Goal: Information Seeking & Learning: Learn about a topic

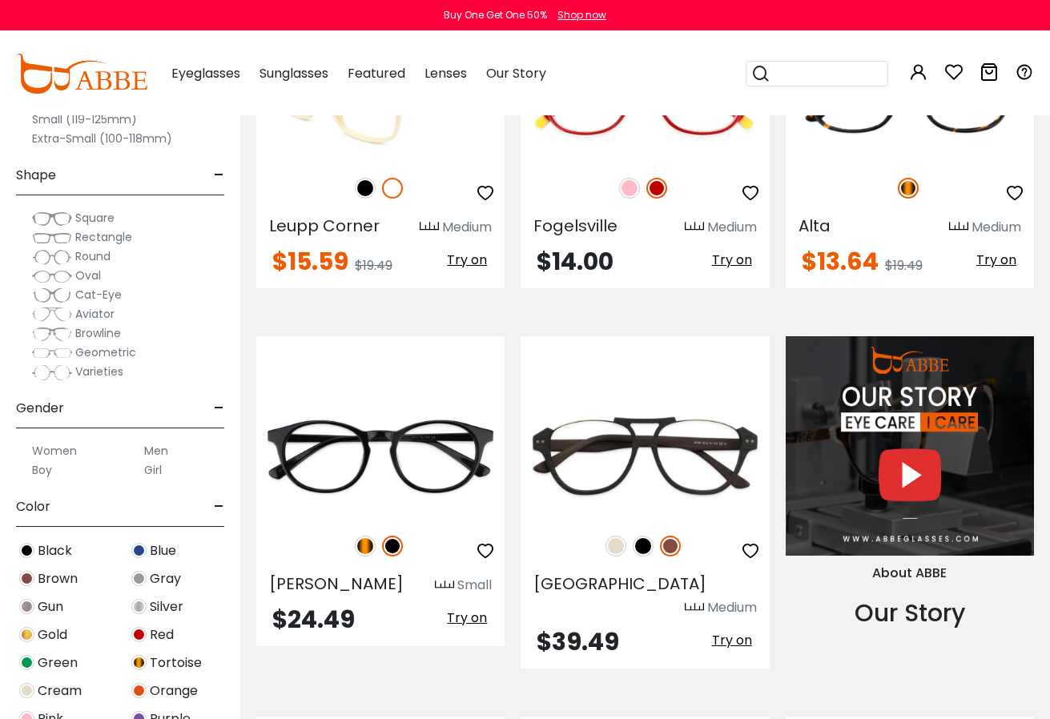
scroll to position [851, 0]
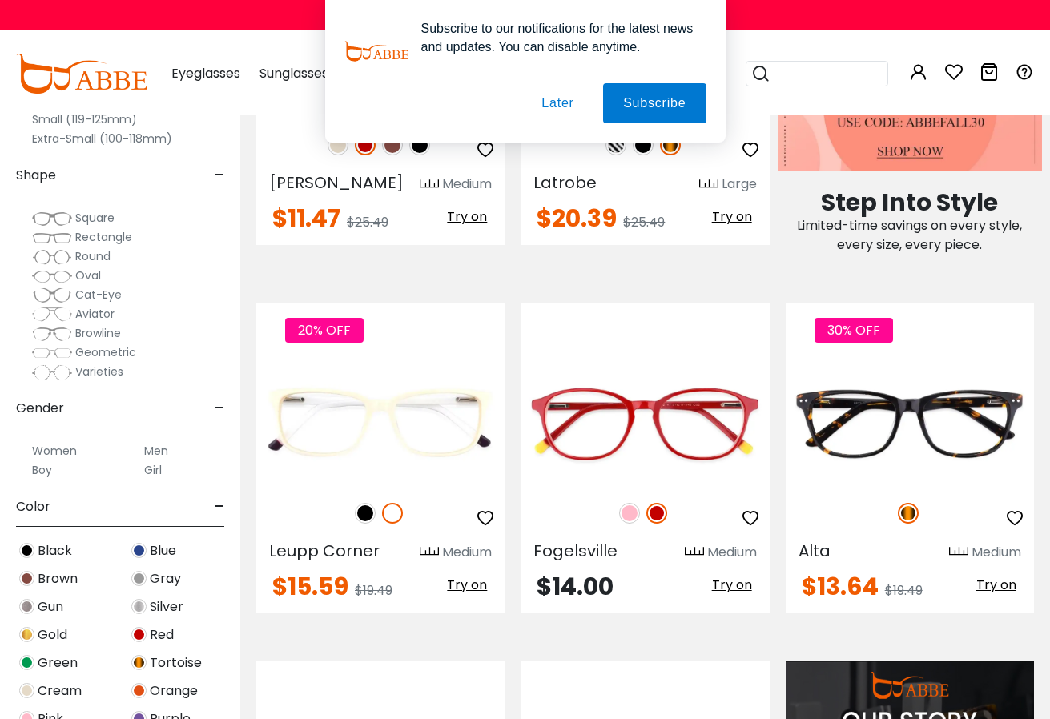
click at [204, 73] on div "Subscribe to our notifications for the latest news and updates. You can disable…" at bounding box center [525, 71] width 1050 height 143
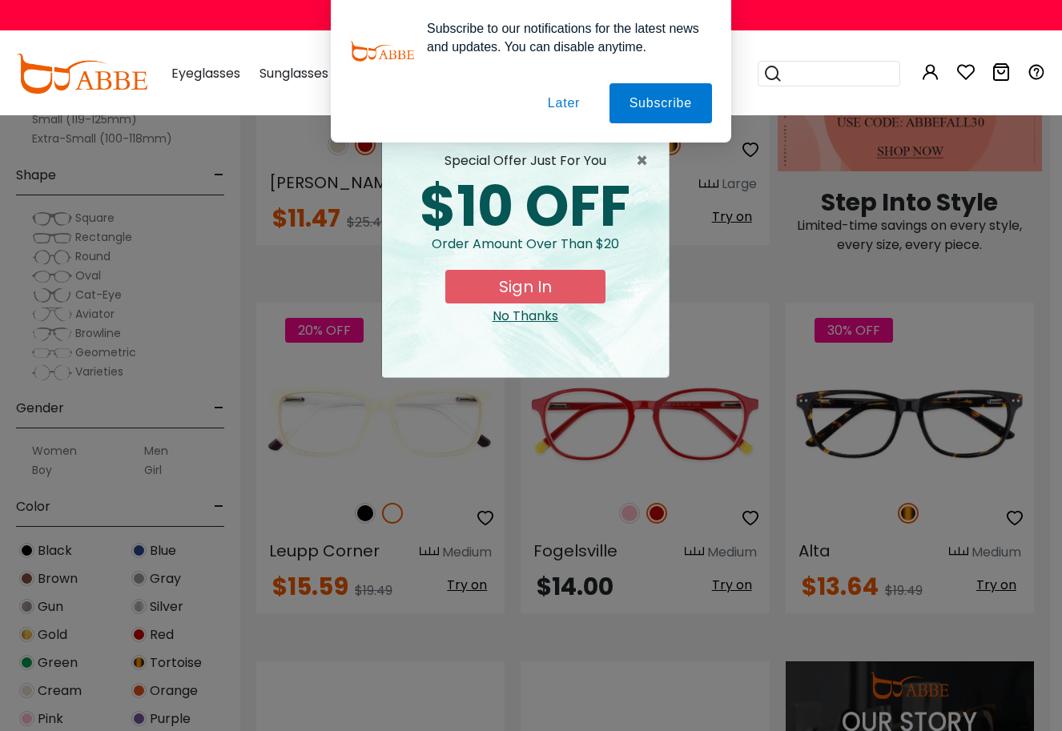
click at [34, 581] on div "× special offer just for you $10 OFF Order amount over than $20 Sign In No Than…" at bounding box center [531, 365] width 1062 height 731
click at [537, 316] on div "No Thanks" at bounding box center [525, 316] width 261 height 19
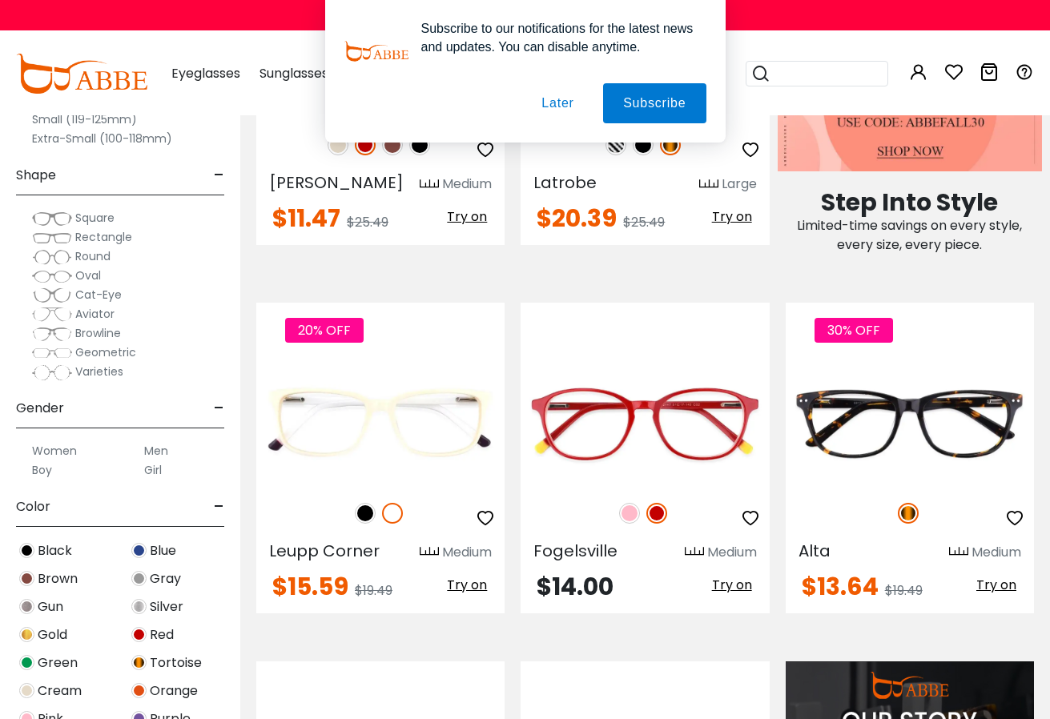
scroll to position [136, 0]
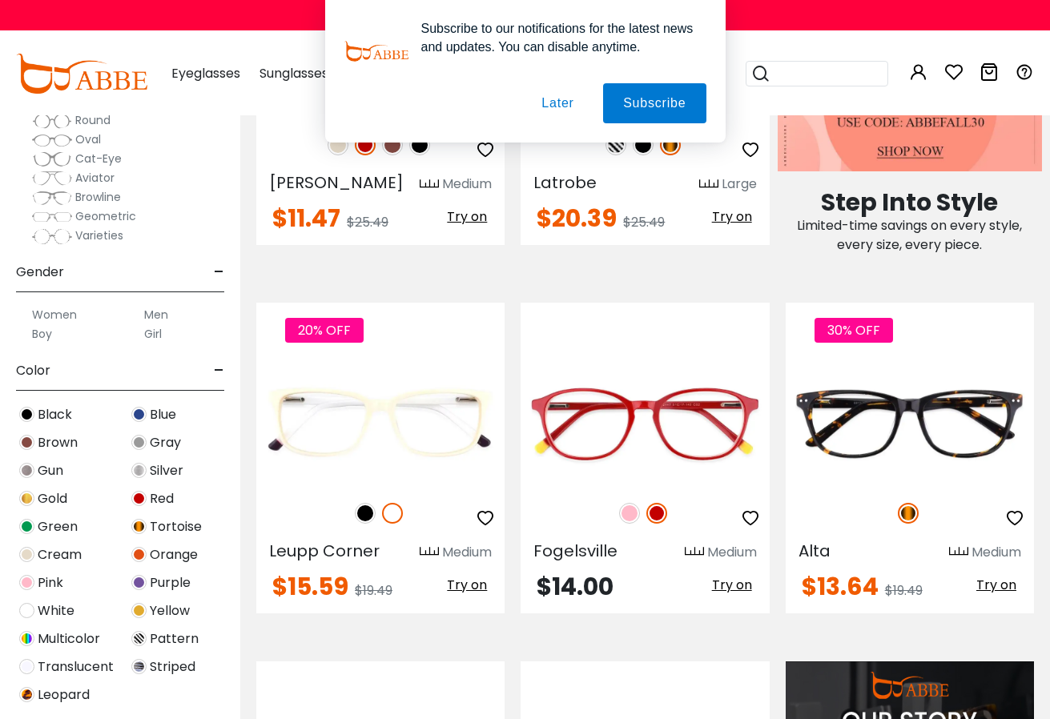
click at [51, 439] on span "Brown" at bounding box center [58, 442] width 40 height 19
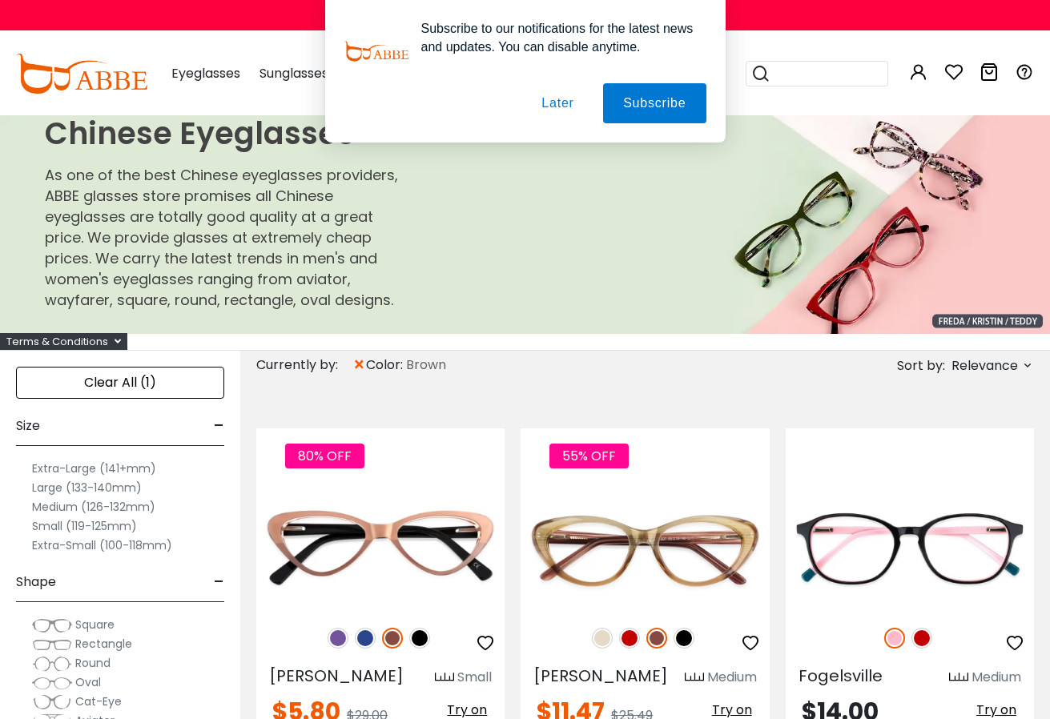
click at [126, 470] on label "Extra-Large (141+mm)" at bounding box center [94, 468] width 124 height 19
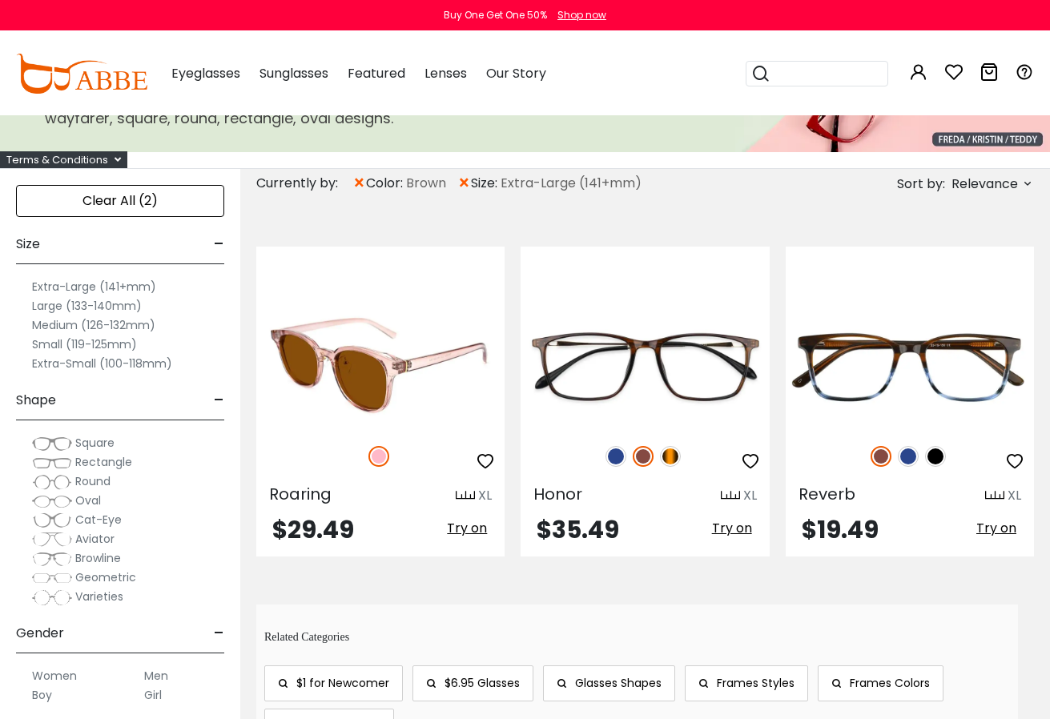
scroll to position [327, 0]
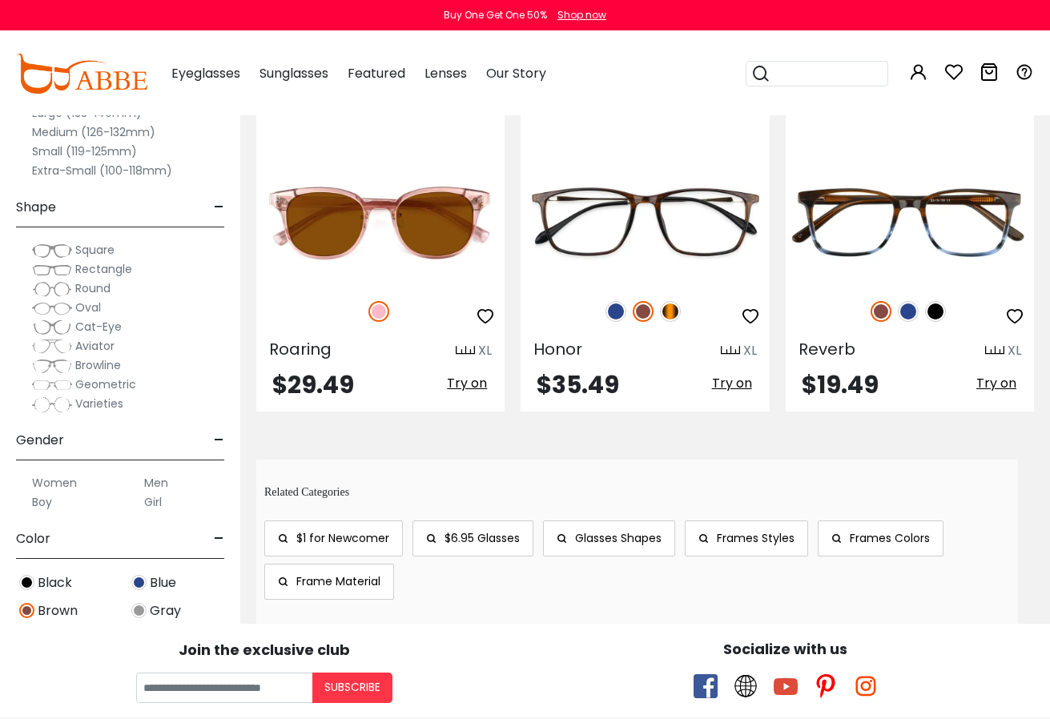
click at [155, 481] on label "Men" at bounding box center [156, 482] width 24 height 19
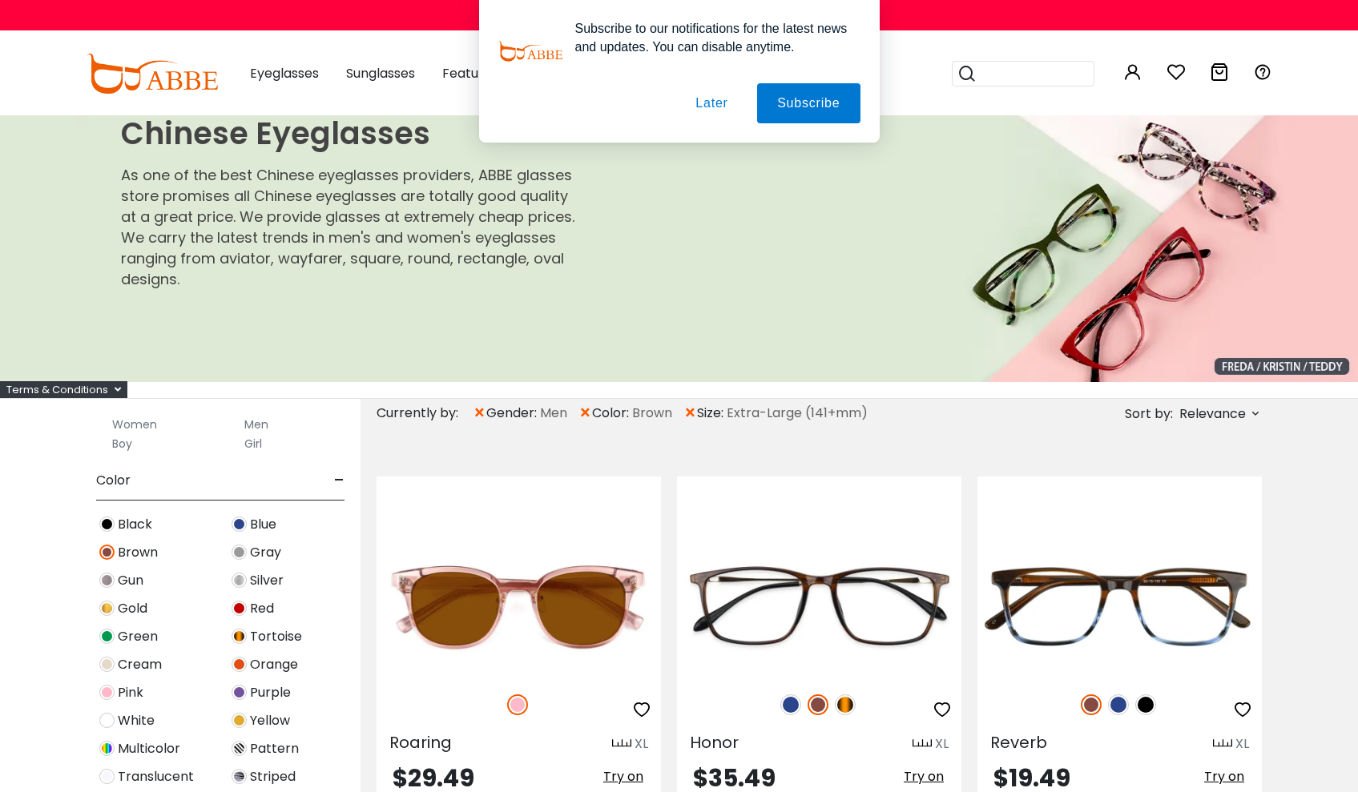
click at [706, 108] on button "Later" at bounding box center [711, 103] width 72 height 40
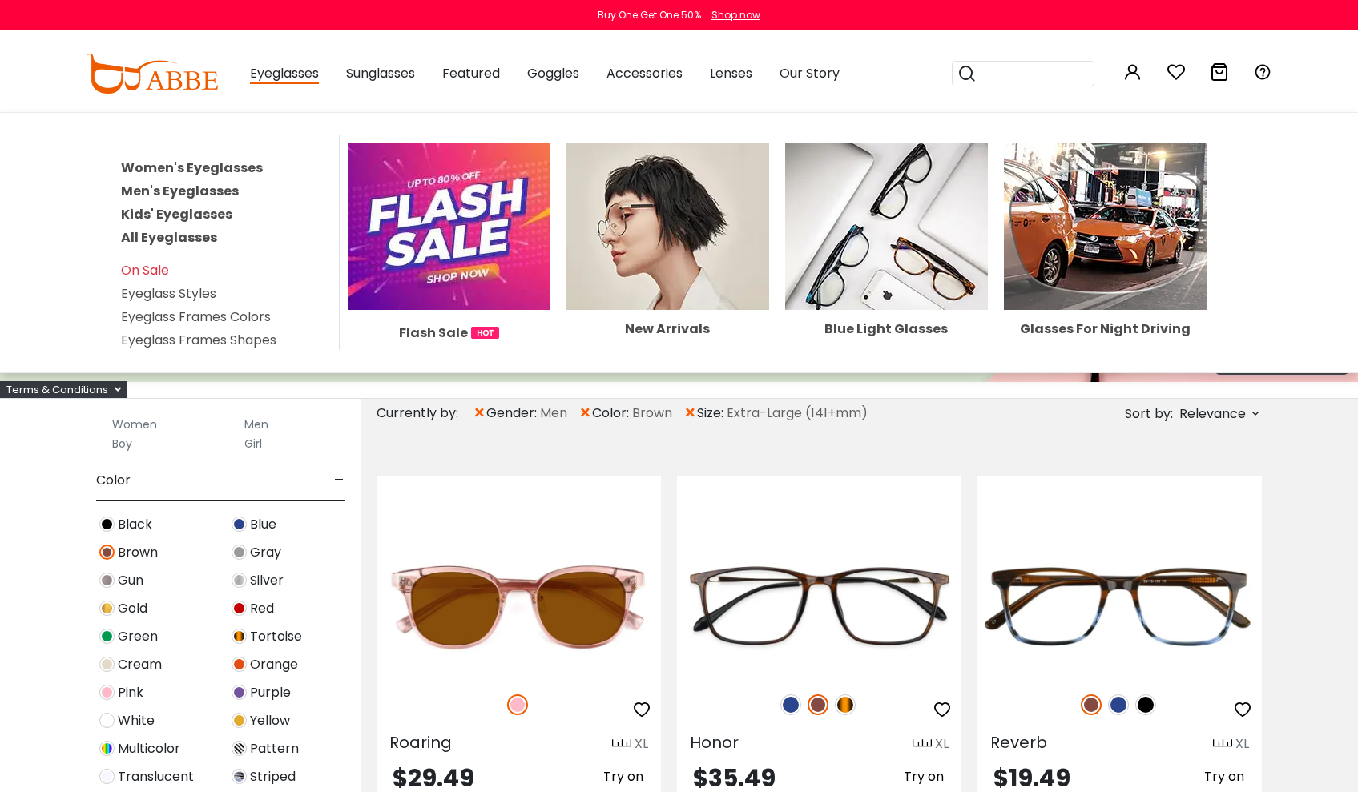
click at [235, 315] on link "Eyeglass Frames Colors" at bounding box center [196, 317] width 150 height 18
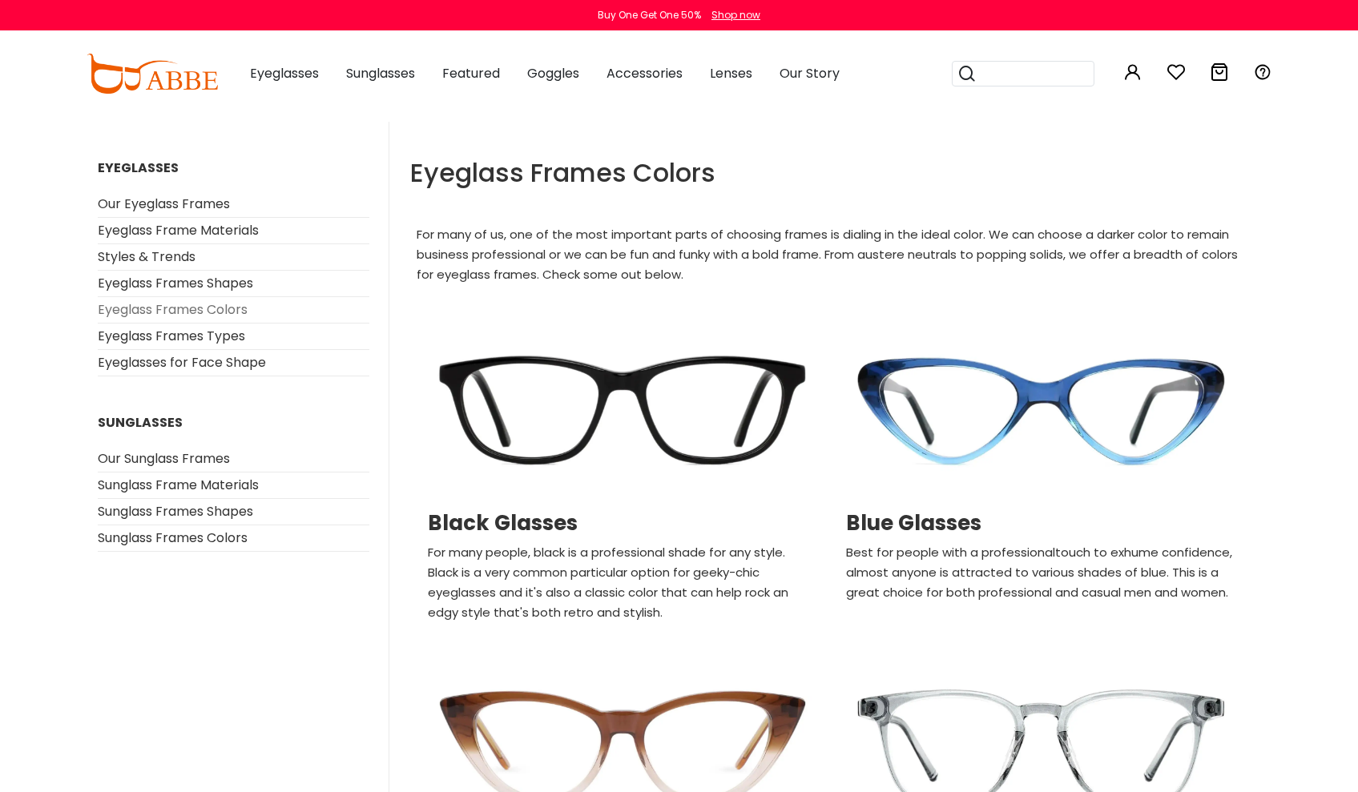
click at [234, 309] on link "Eyeglass Frames Colors" at bounding box center [173, 309] width 150 height 18
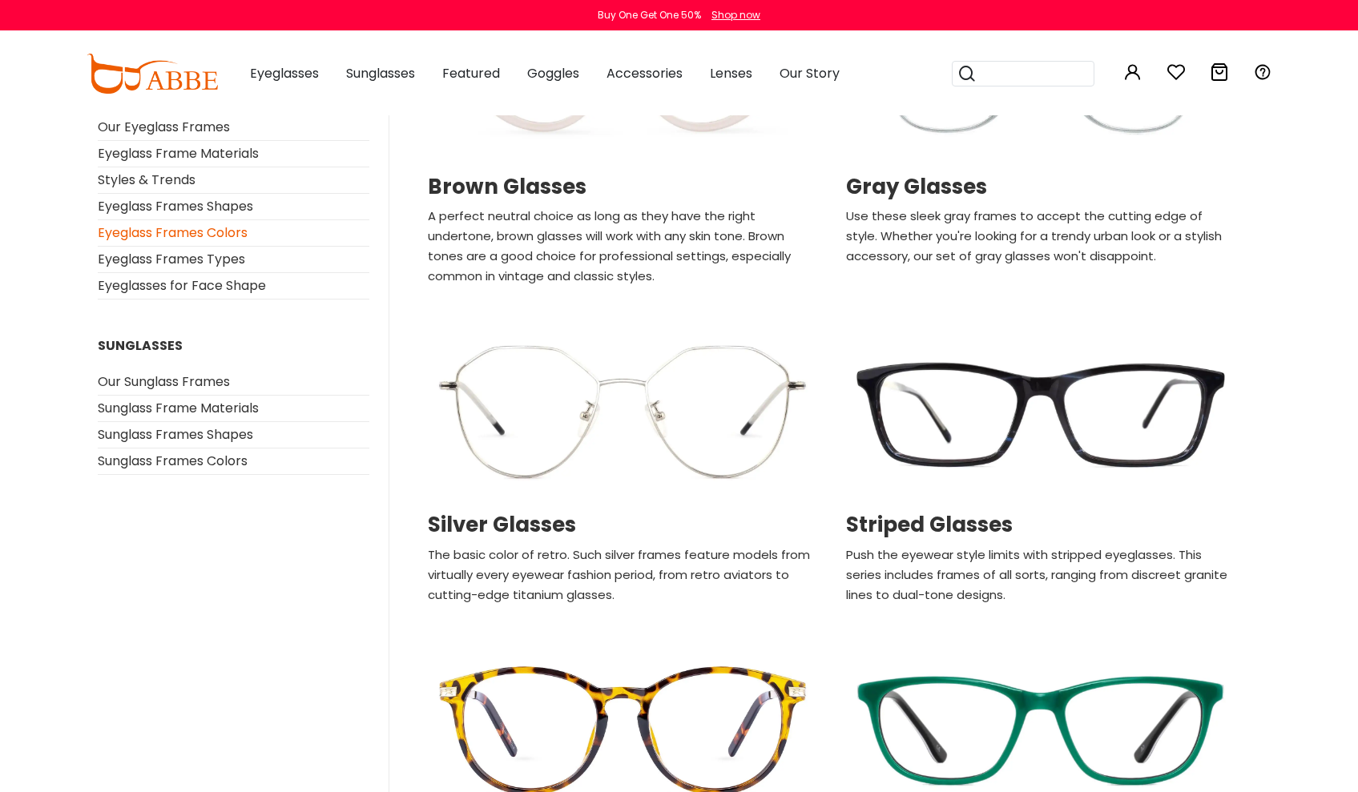
scroll to position [354, 0]
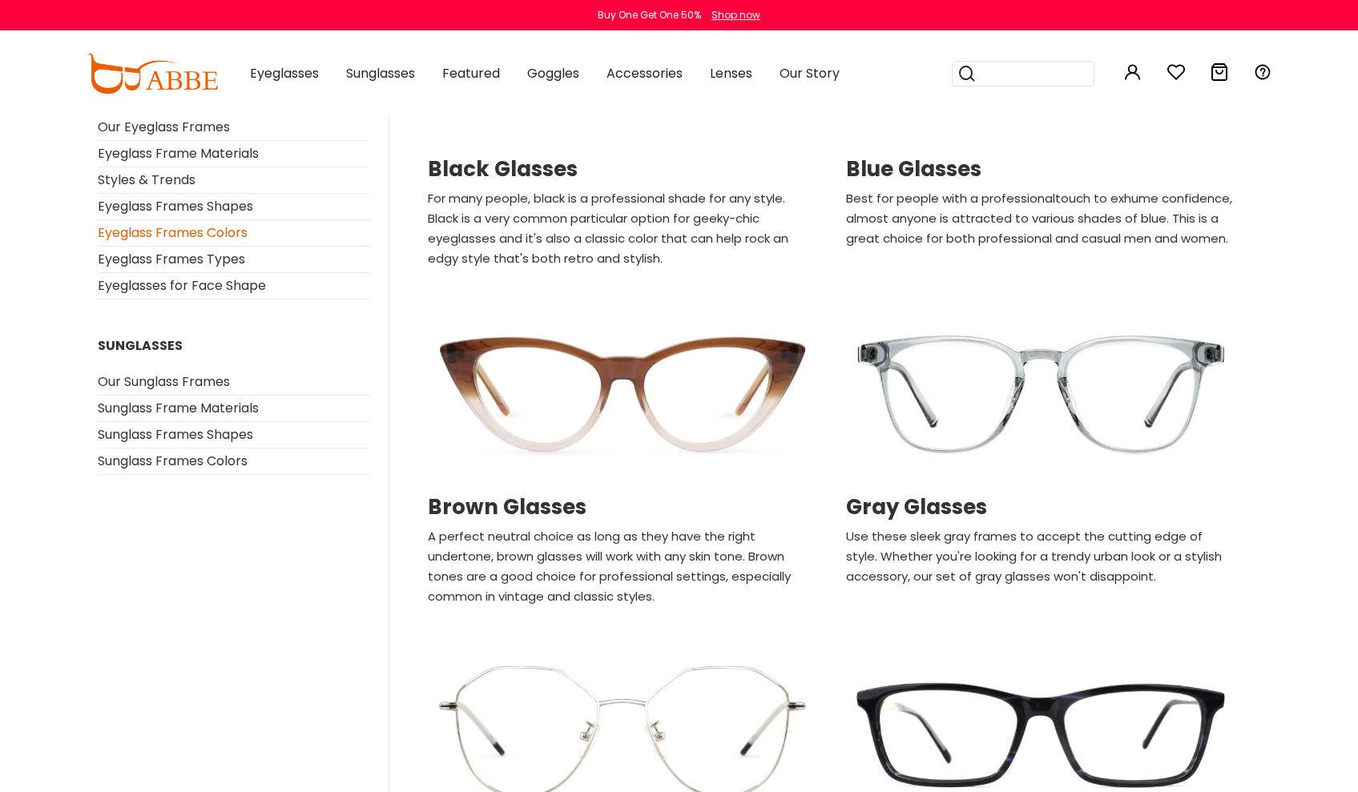
click at [512, 481] on img at bounding box center [622, 394] width 402 height 201
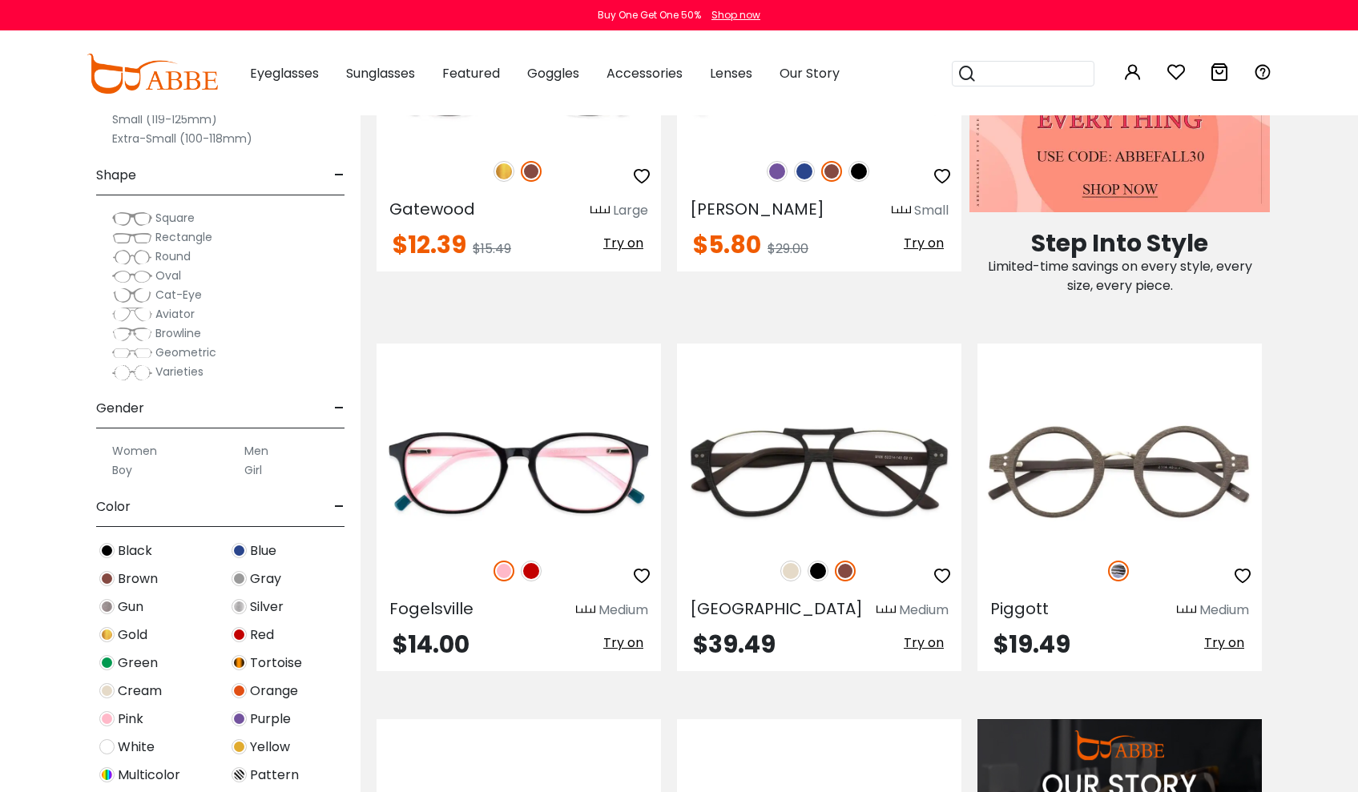
scroll to position [96, 0]
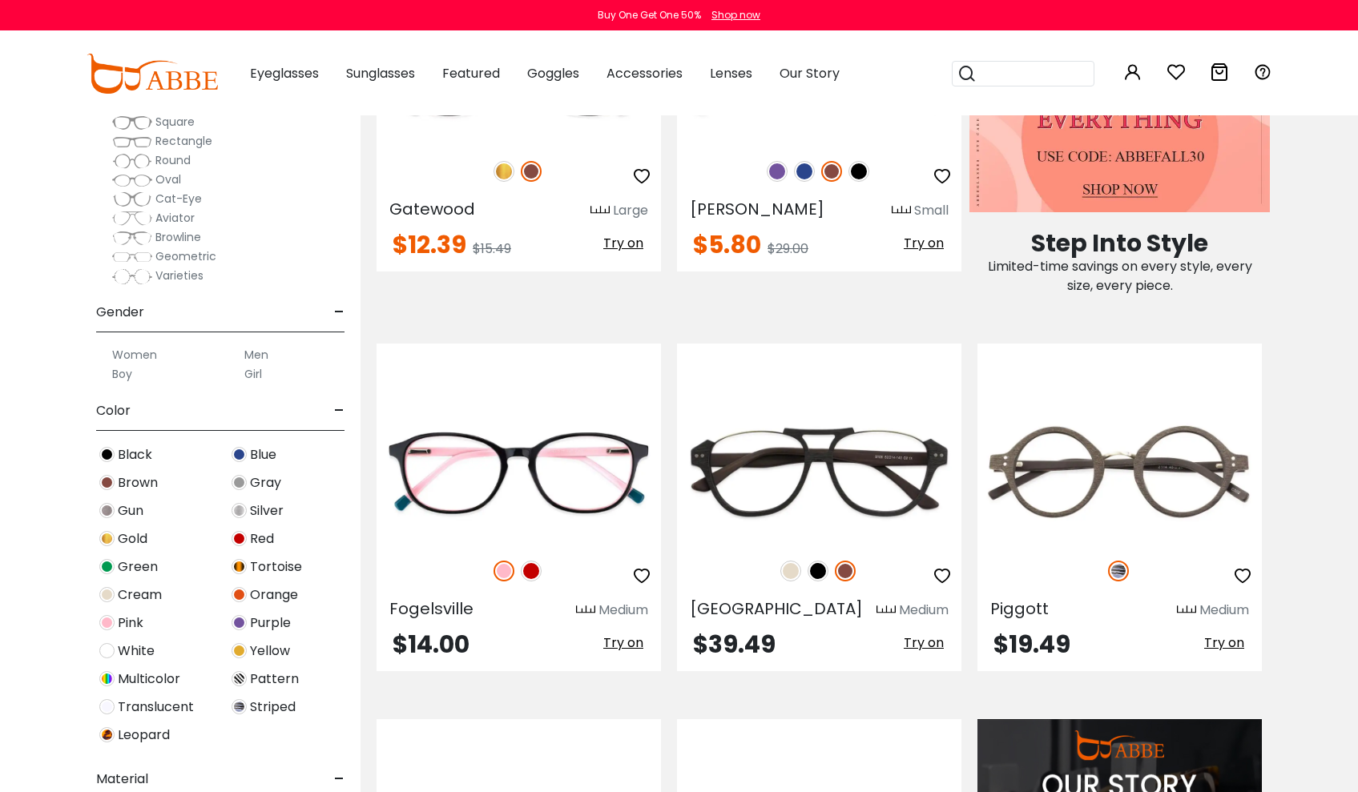
click at [259, 353] on label "Men" at bounding box center [256, 354] width 24 height 19
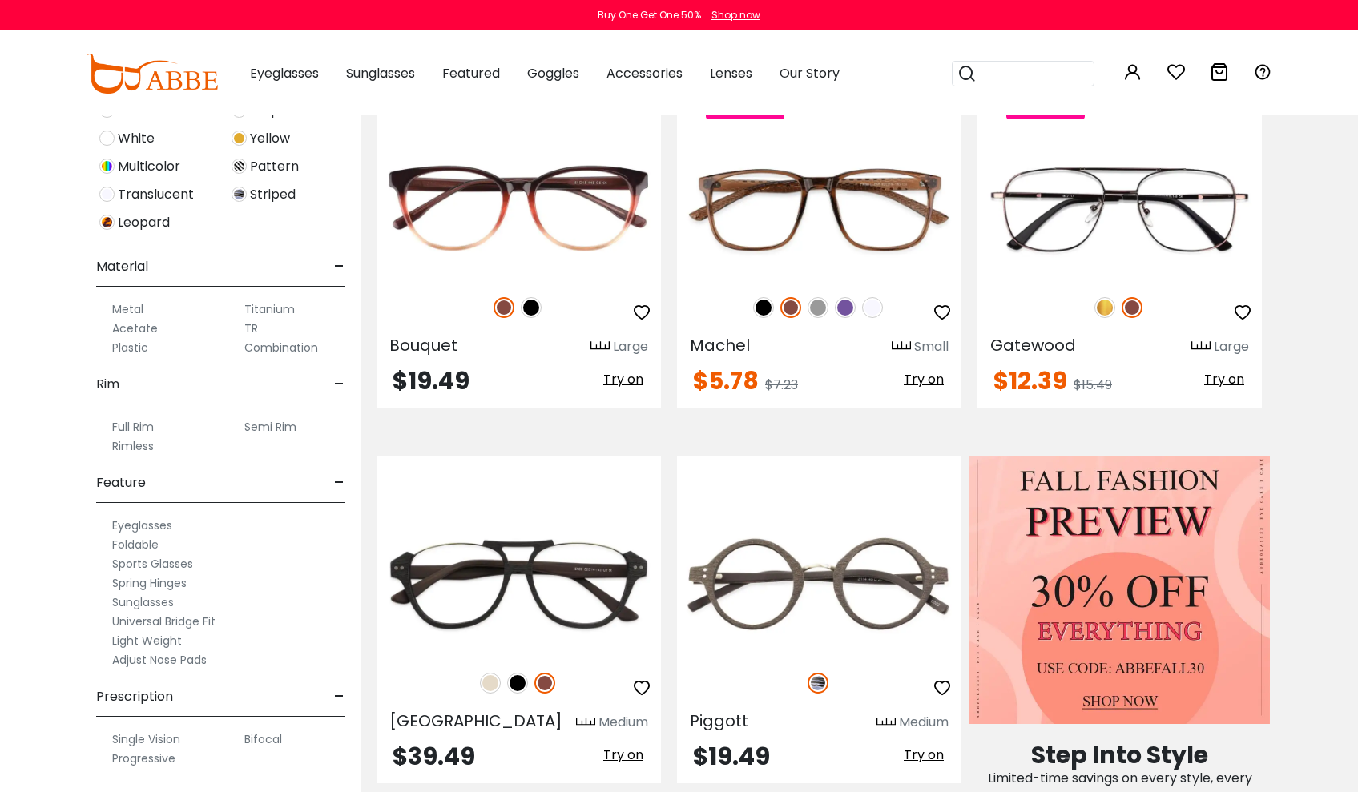
scroll to position [527, 0]
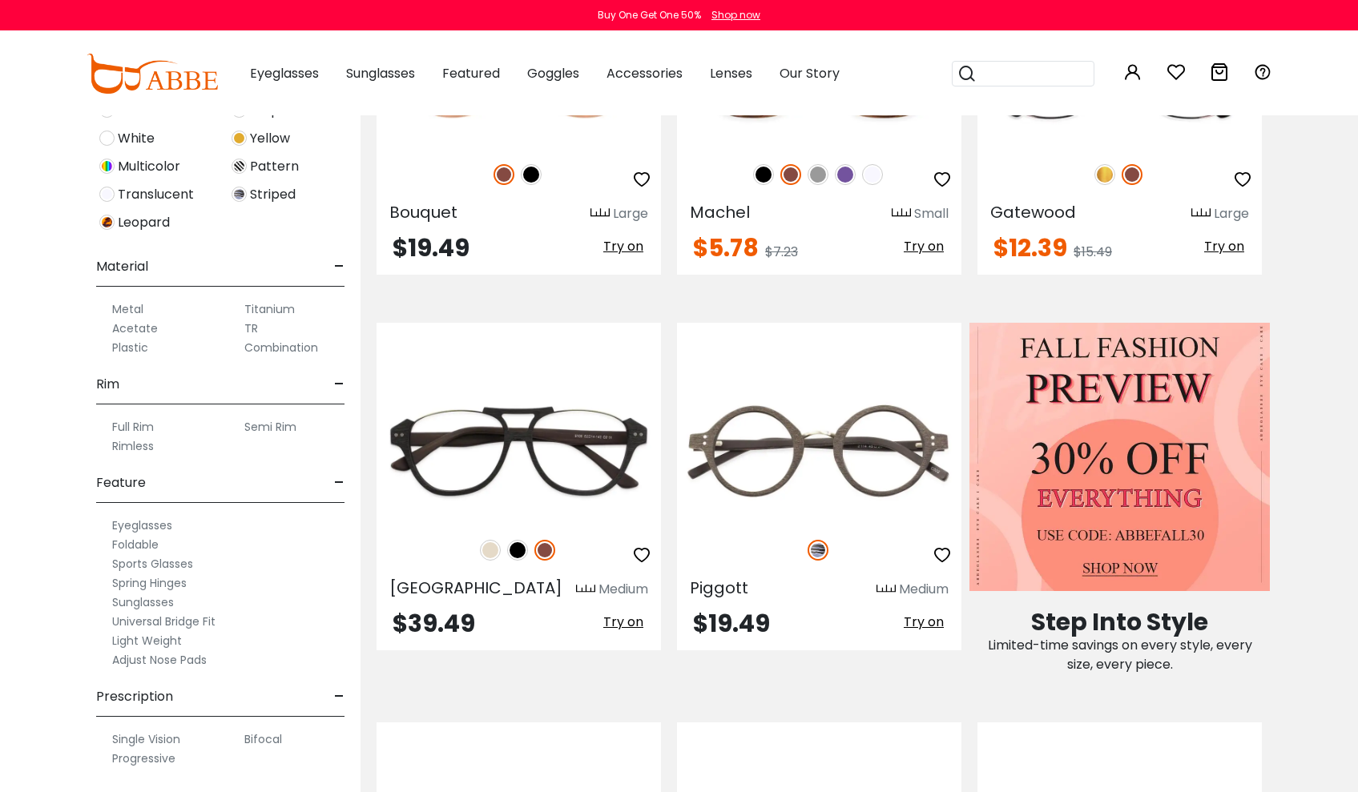
click at [167, 755] on label "Progressive" at bounding box center [143, 758] width 63 height 19
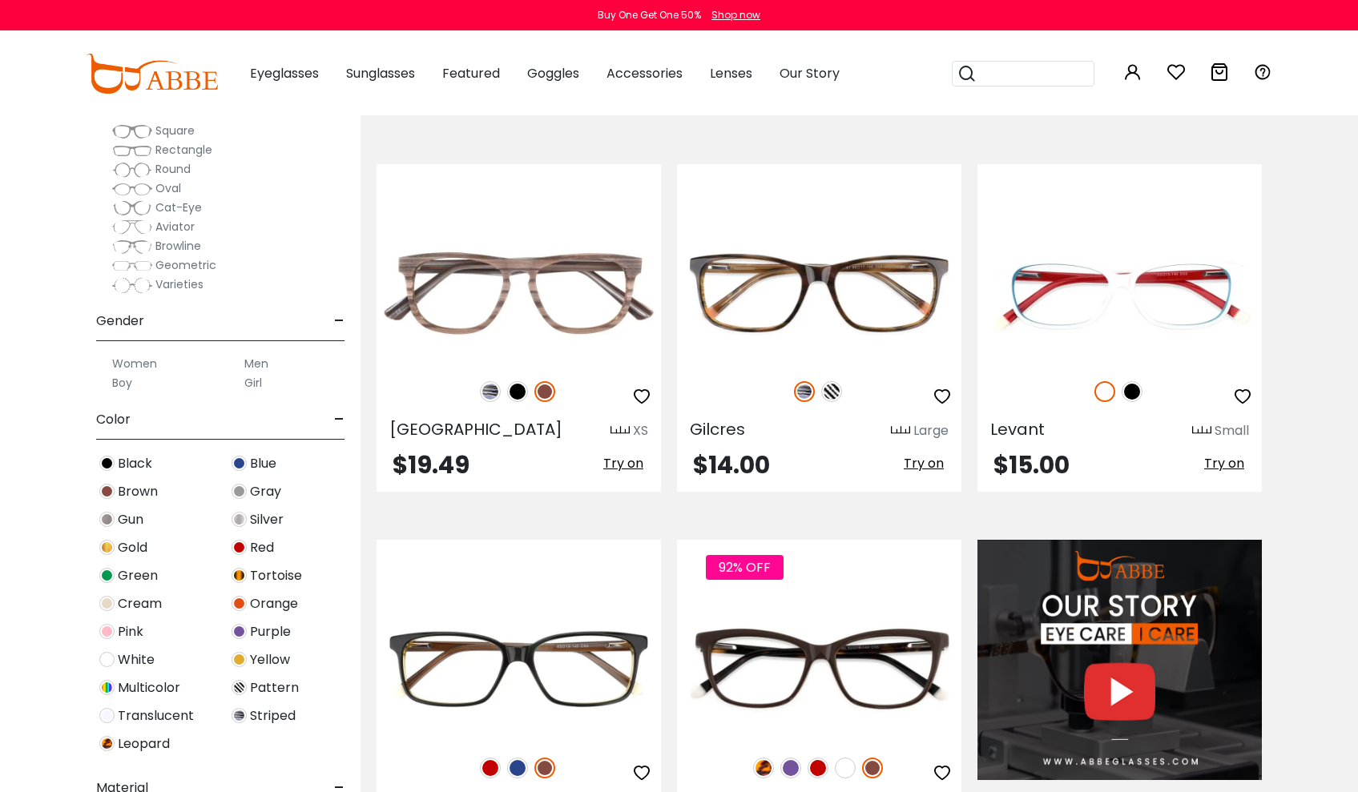
scroll to position [272, 0]
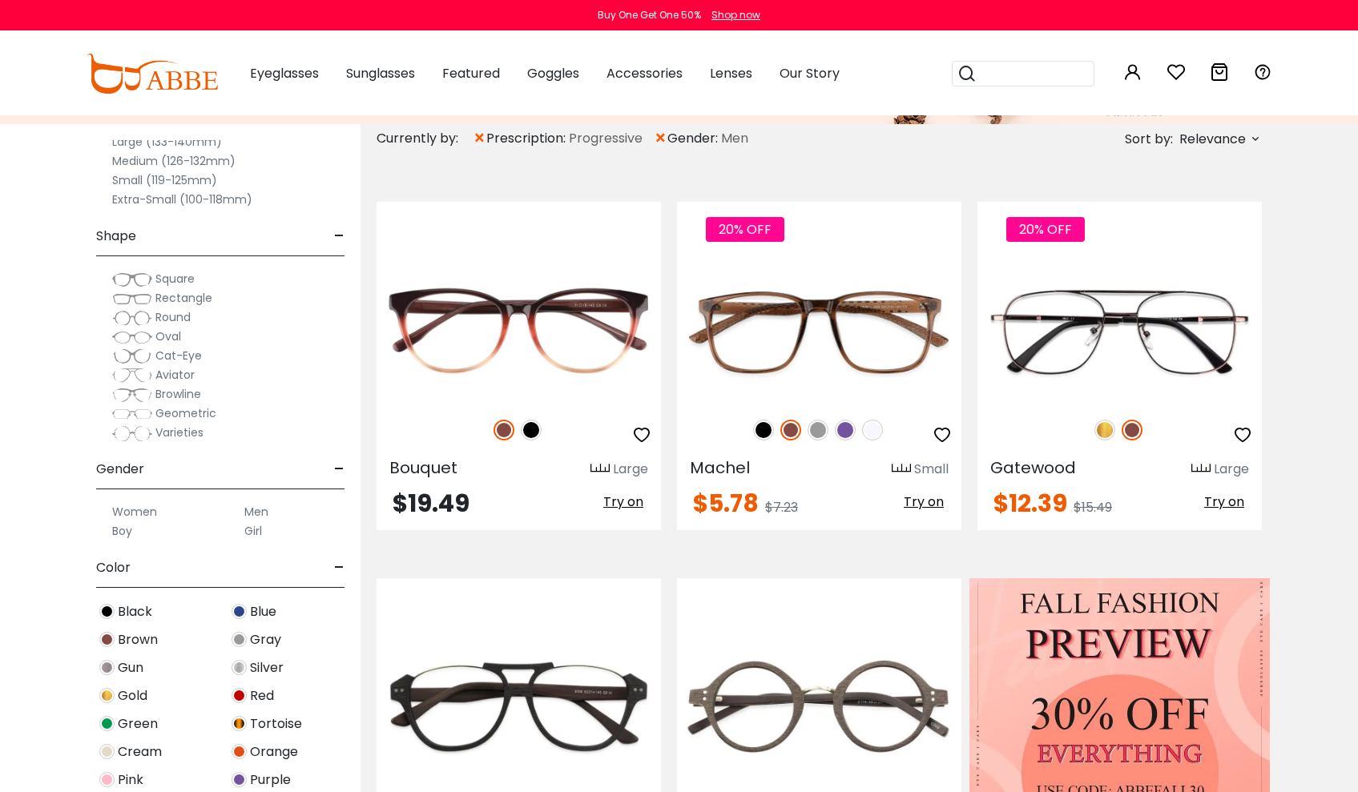
click at [982, 77] on input "search" at bounding box center [1032, 74] width 112 height 24
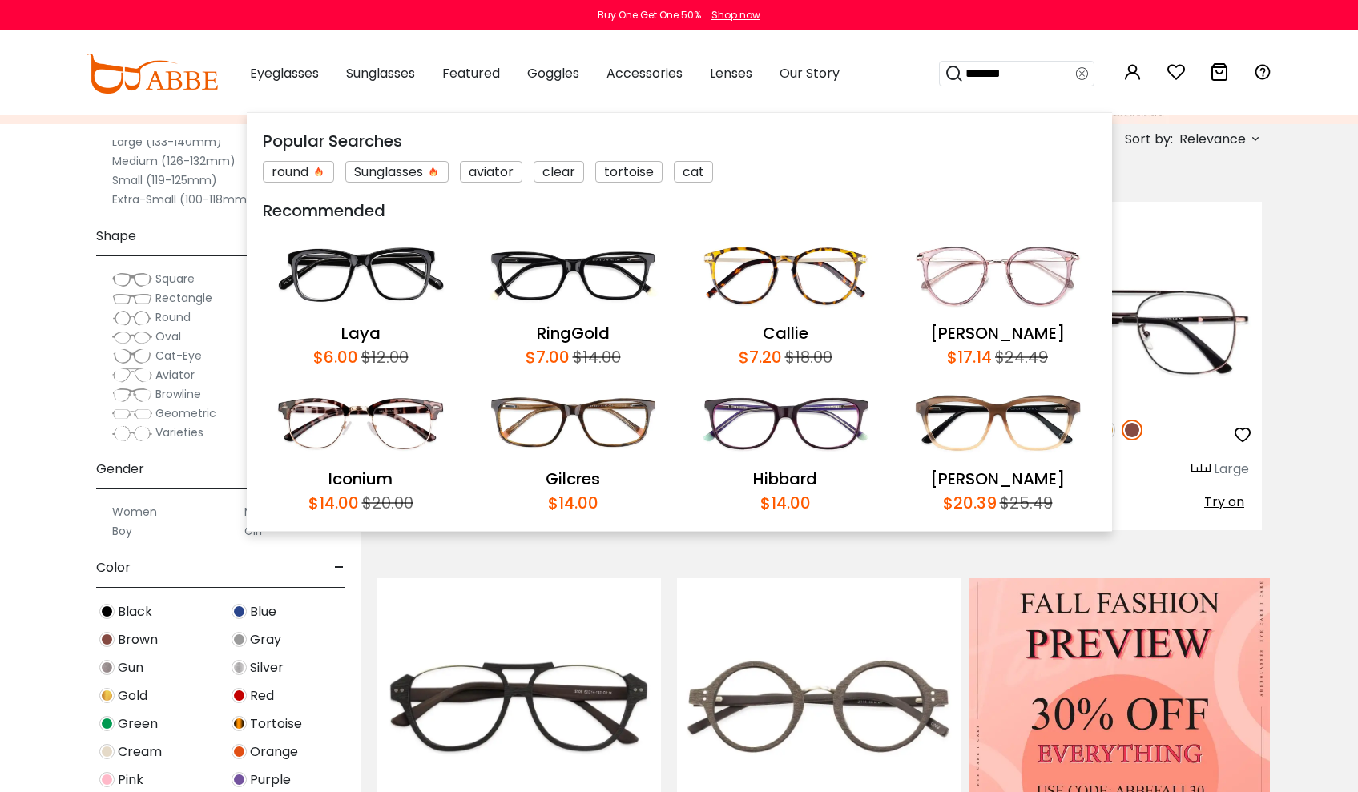
type input "********"
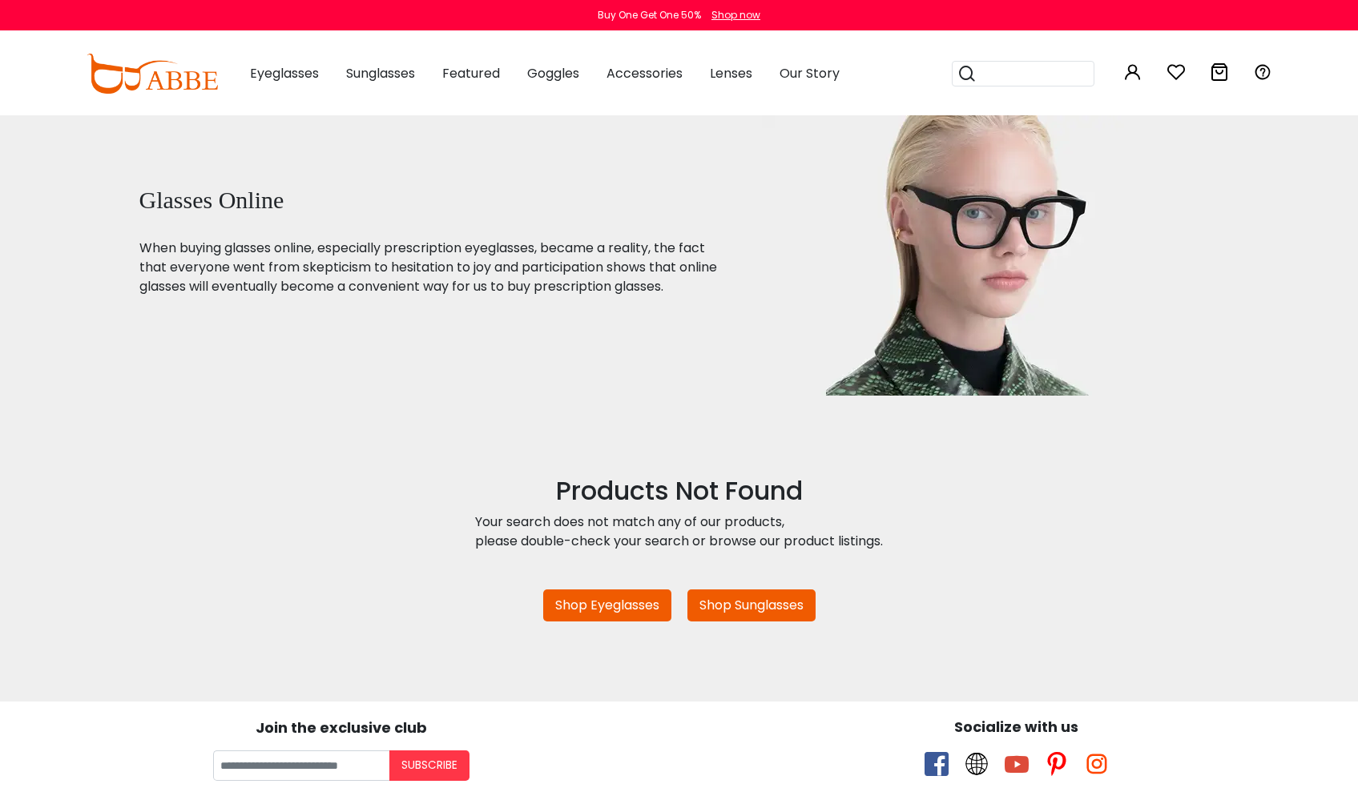
click at [979, 78] on input "search" at bounding box center [1032, 74] width 112 height 24
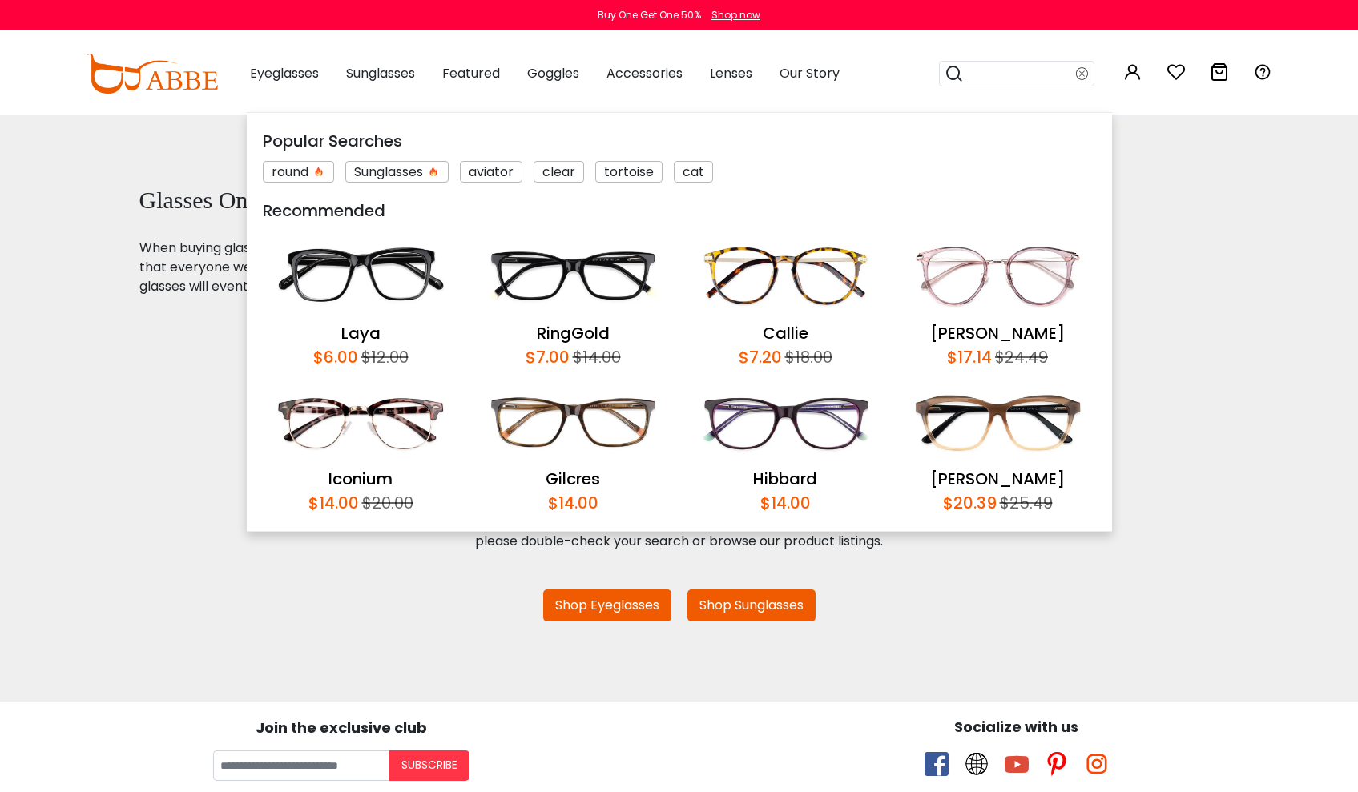
click at [320, 173] on div "round" at bounding box center [298, 172] width 71 height 22
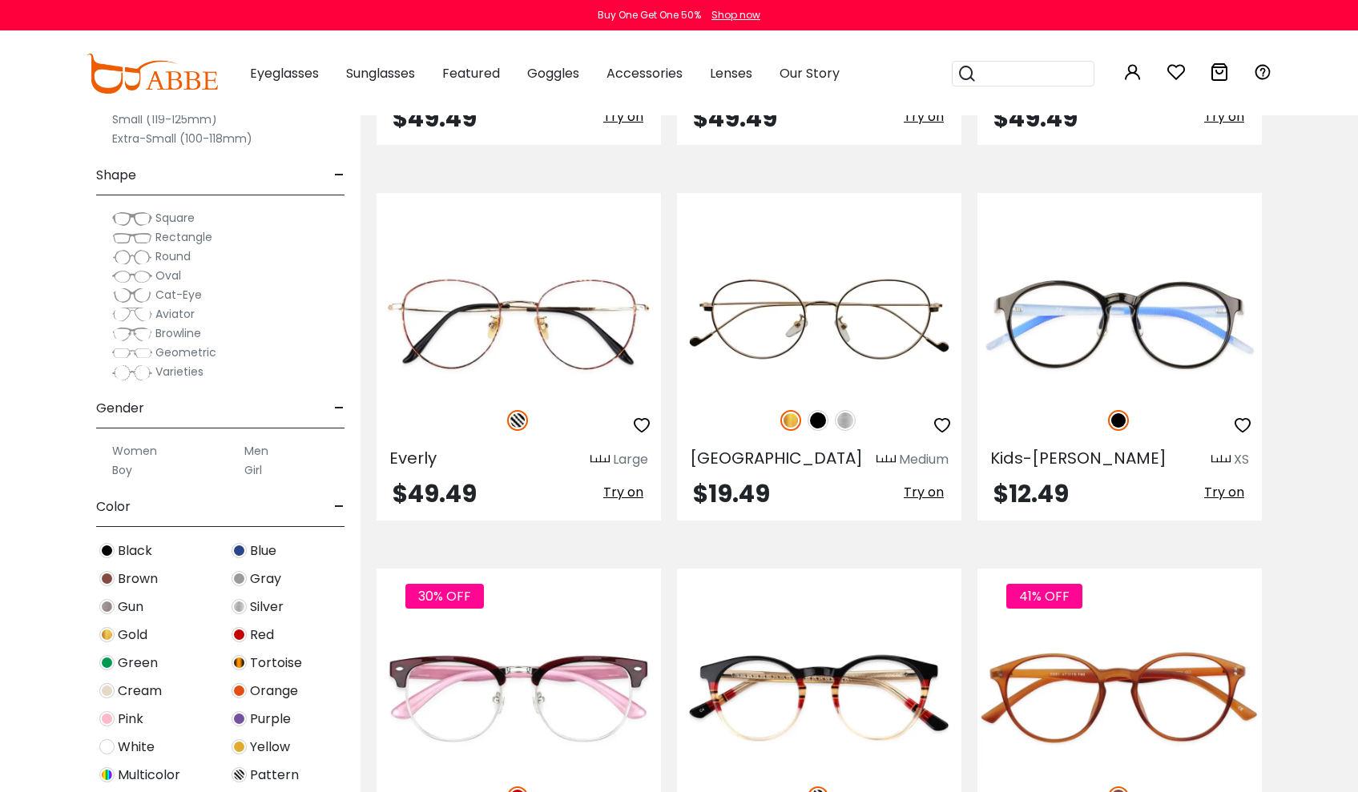
scroll to position [3168, 0]
